Goal: Transaction & Acquisition: Purchase product/service

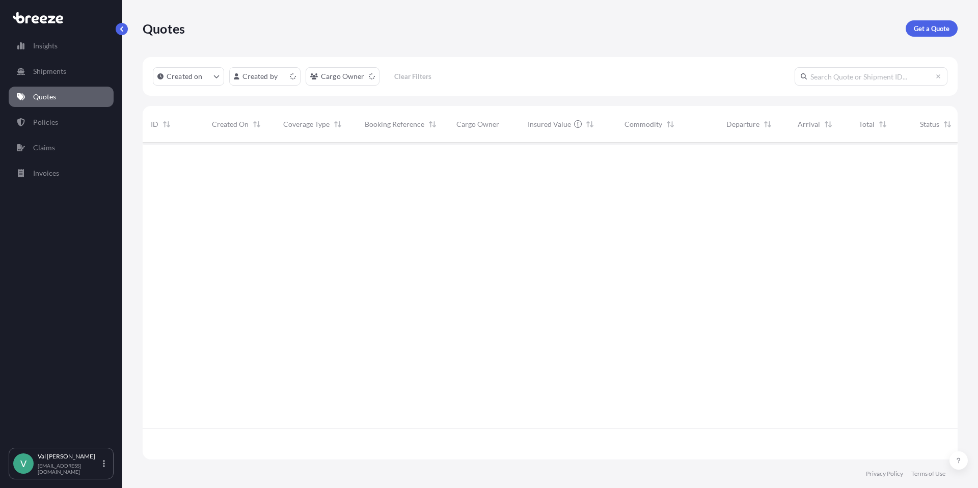
scroll to position [315, 808]
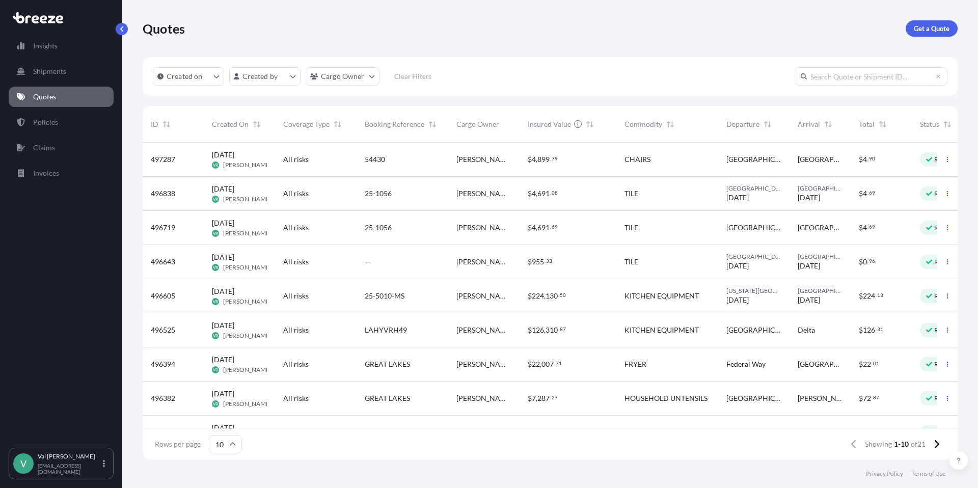
click at [492, 155] on span "[PERSON_NAME] Logistics" at bounding box center [484, 159] width 55 height 10
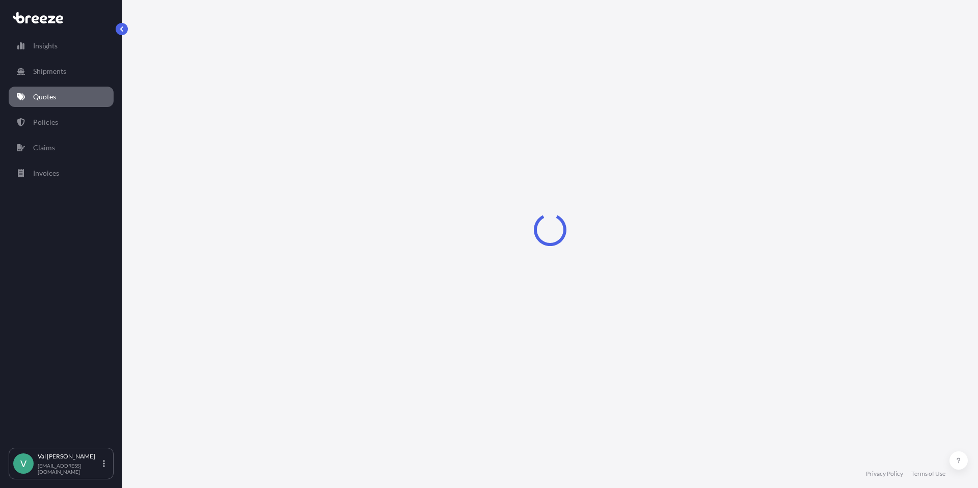
select select "Road"
select select "1"
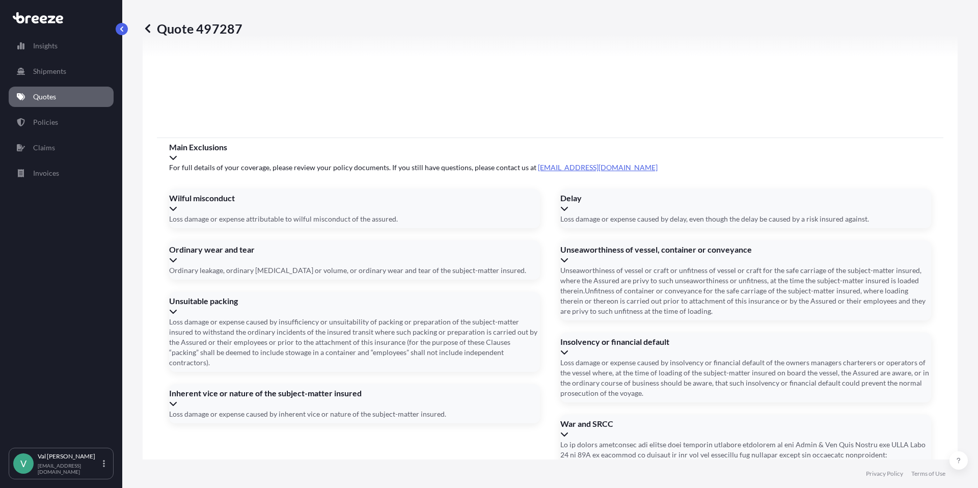
scroll to position [1291, 0]
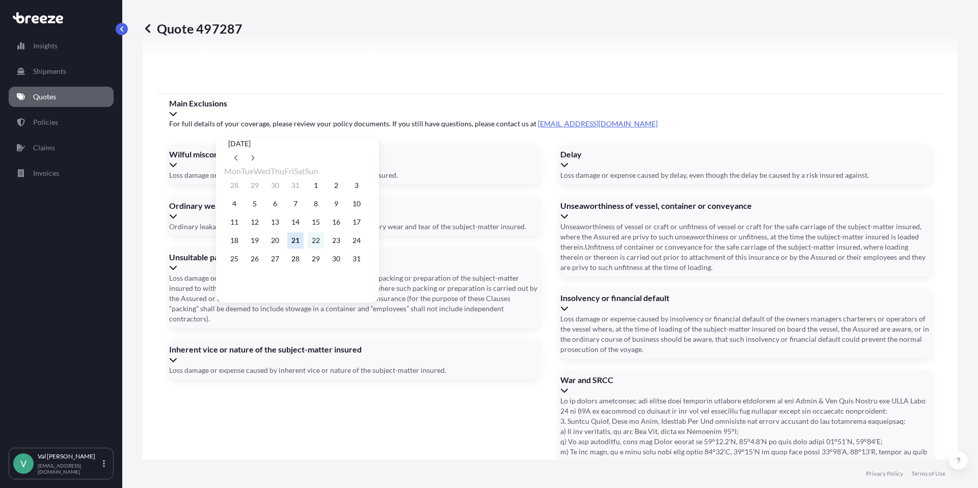
click at [324, 242] on button "22" at bounding box center [316, 240] width 16 height 16
type input "[DATE]"
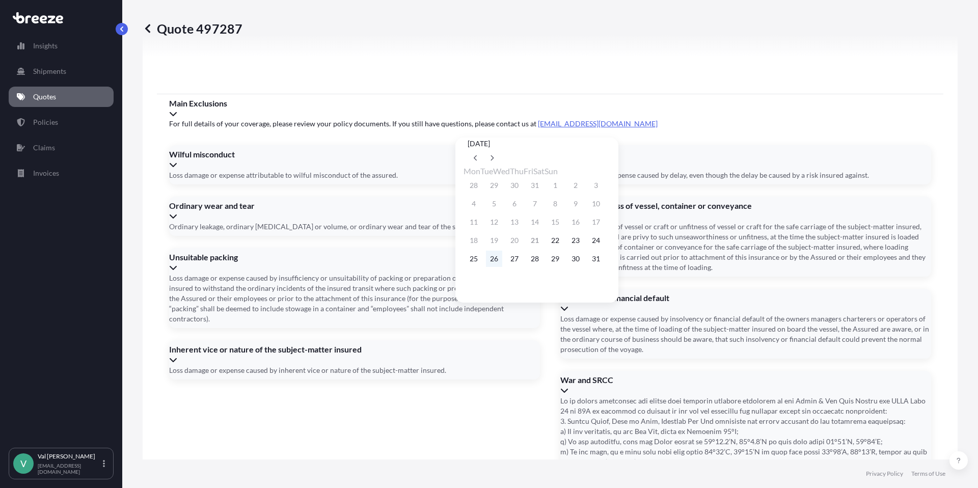
click at [496, 263] on button "26" at bounding box center [494, 259] width 16 height 16
type input "[DATE]"
